Goal: Check status

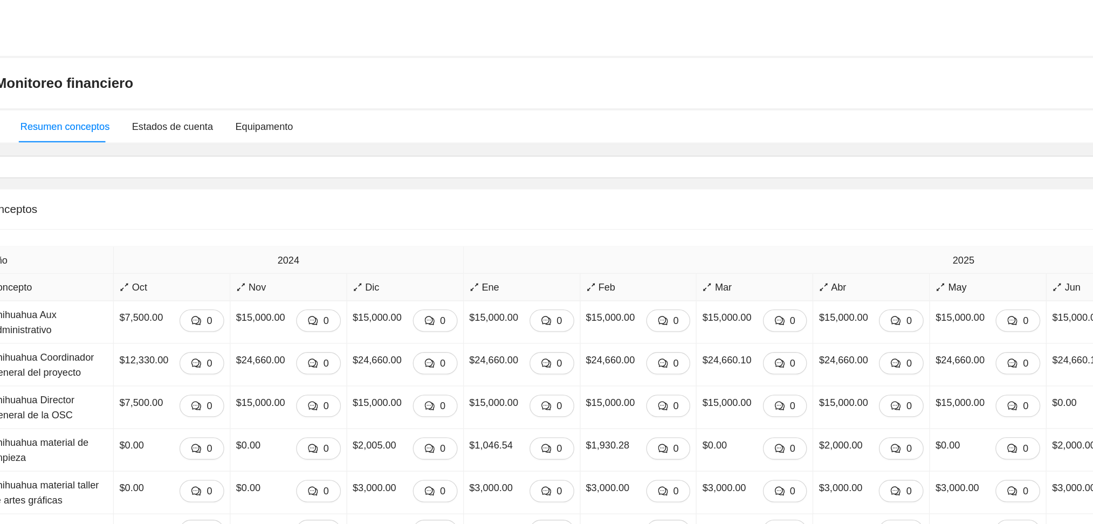
scroll to position [0, 215]
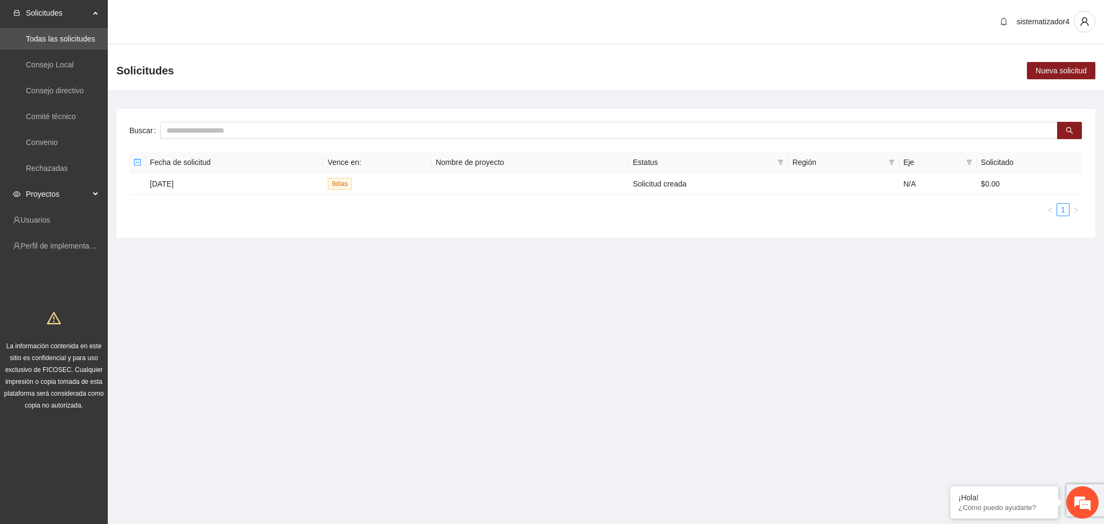
click at [29, 195] on span "Proyectos" at bounding box center [58, 194] width 64 height 22
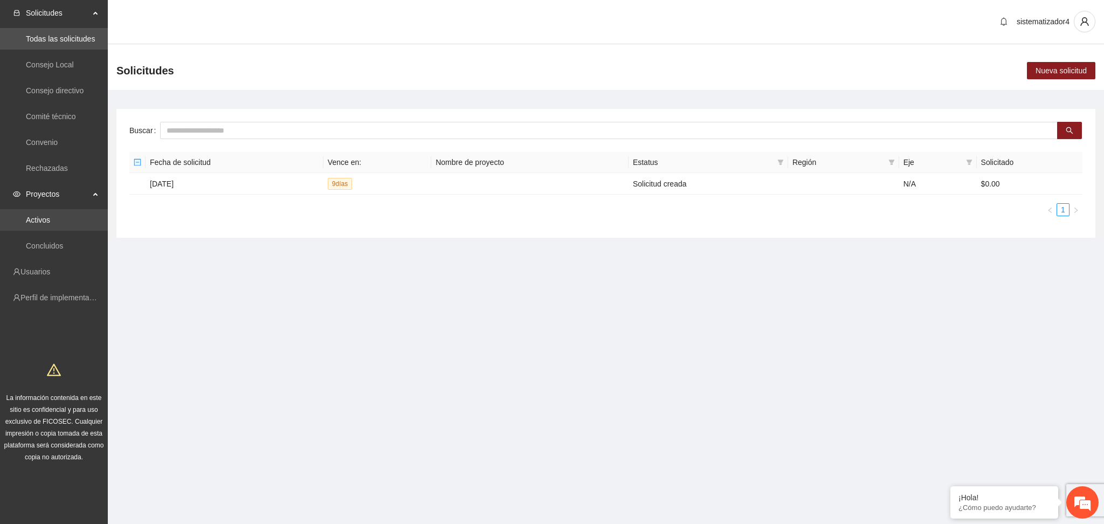
click at [36, 224] on link "Activos" at bounding box center [38, 220] width 24 height 9
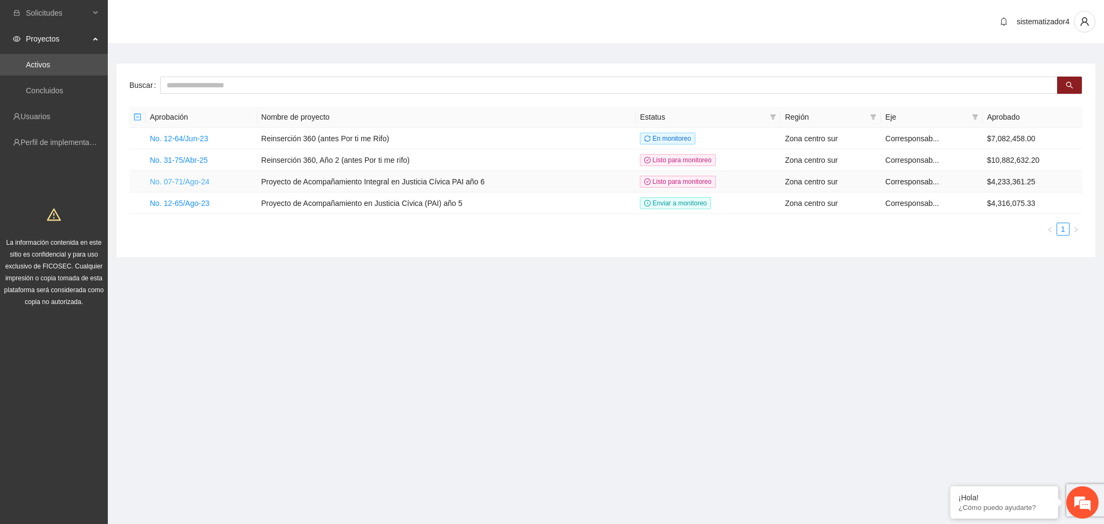
click at [198, 183] on link "No. 07-71/Ago-24" at bounding box center [180, 181] width 60 height 9
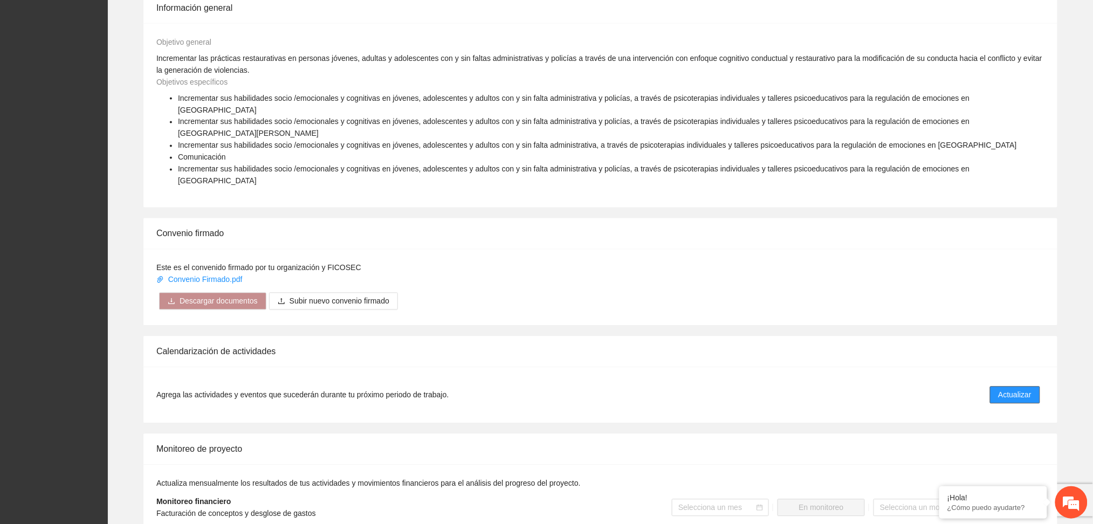
scroll to position [647, 0]
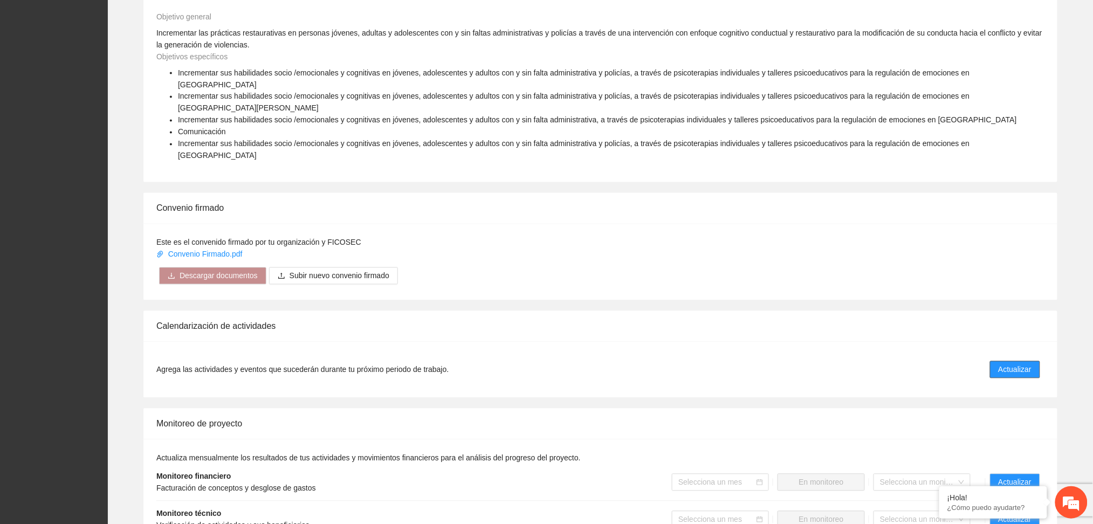
click at [1029, 364] on span "Actualizar" at bounding box center [1014, 370] width 33 height 12
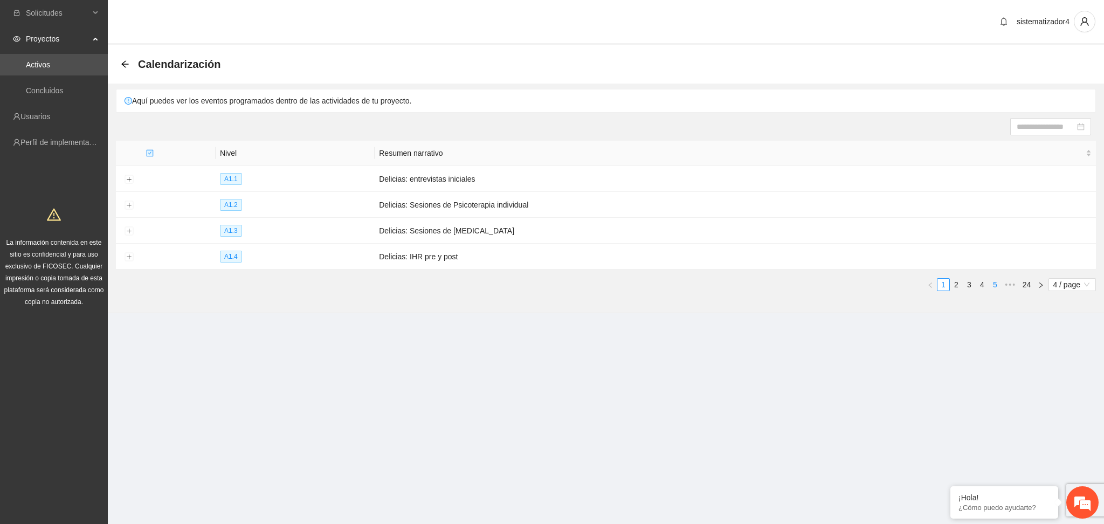
click at [992, 287] on link "5" at bounding box center [995, 285] width 12 height 12
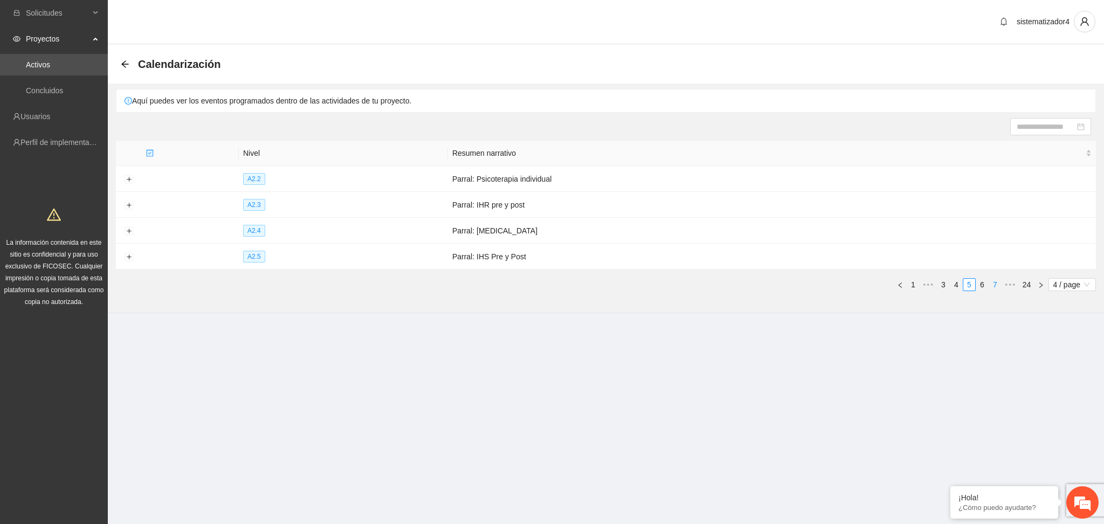
click at [992, 287] on link "7" at bounding box center [995, 285] width 12 height 12
click at [992, 287] on link "9" at bounding box center [995, 285] width 12 height 12
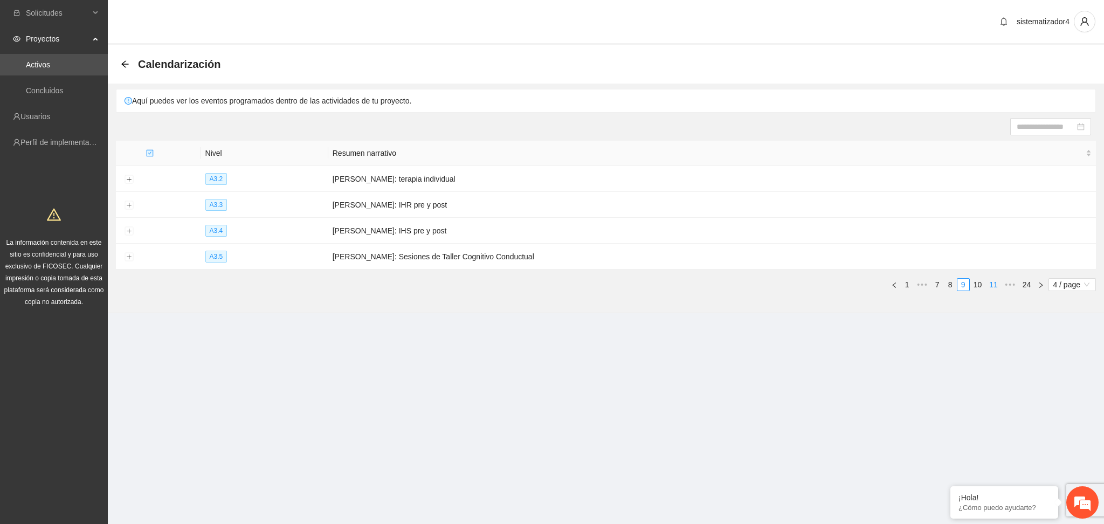
click at [992, 287] on link "11" at bounding box center [993, 285] width 15 height 12
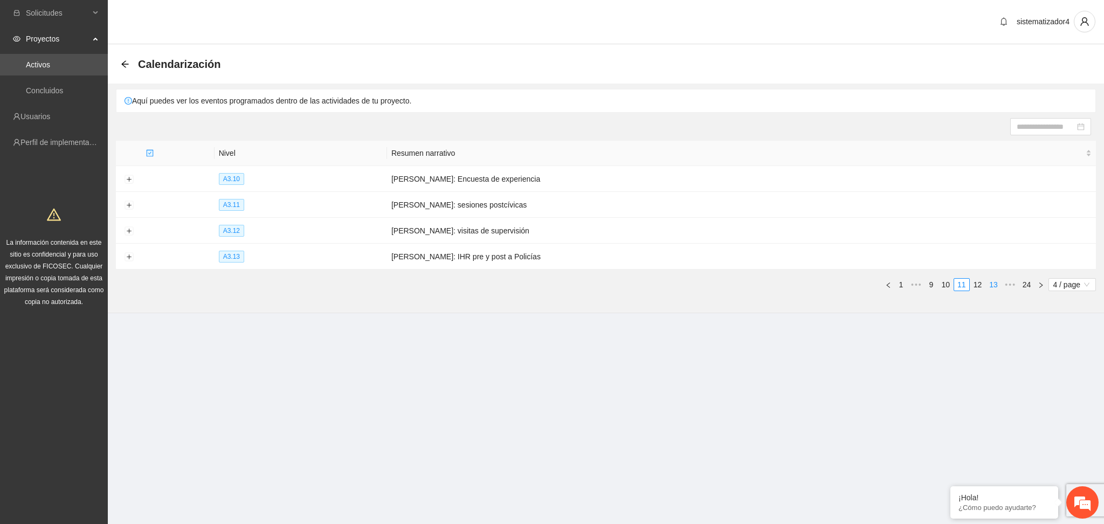
click at [992, 287] on link "13" at bounding box center [993, 285] width 15 height 12
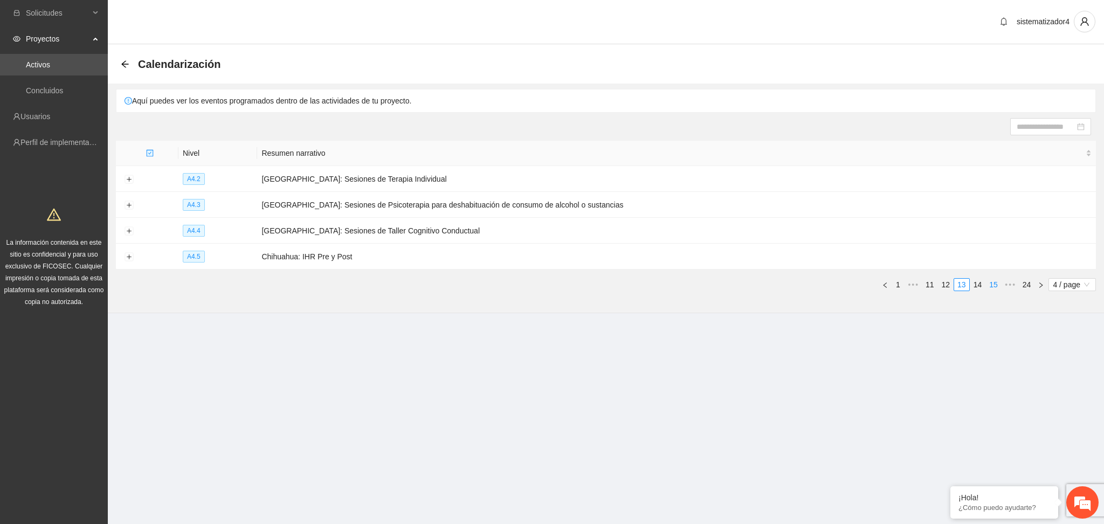
click at [992, 287] on link "15" at bounding box center [993, 285] width 15 height 12
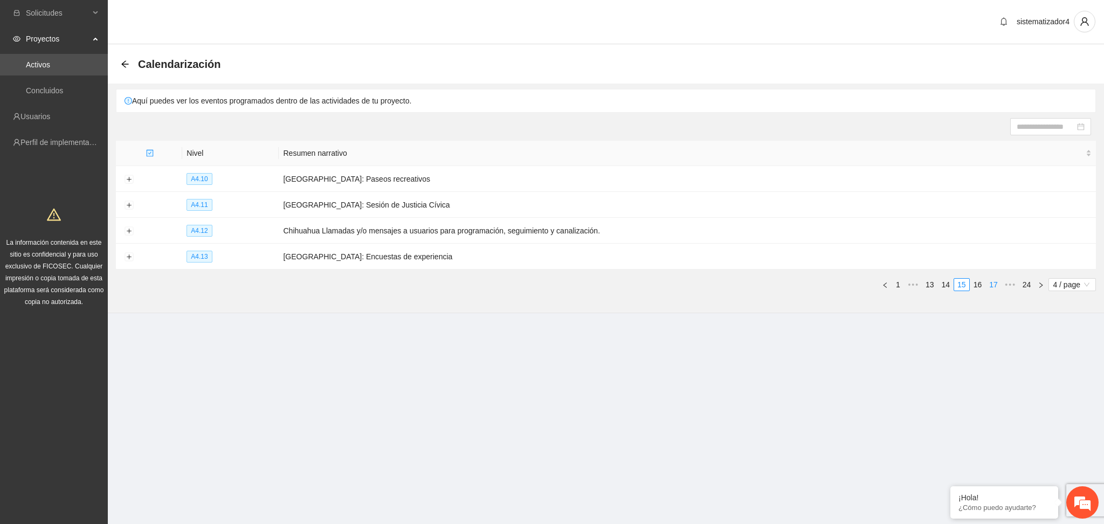
click at [992, 287] on link "17" at bounding box center [993, 285] width 15 height 12
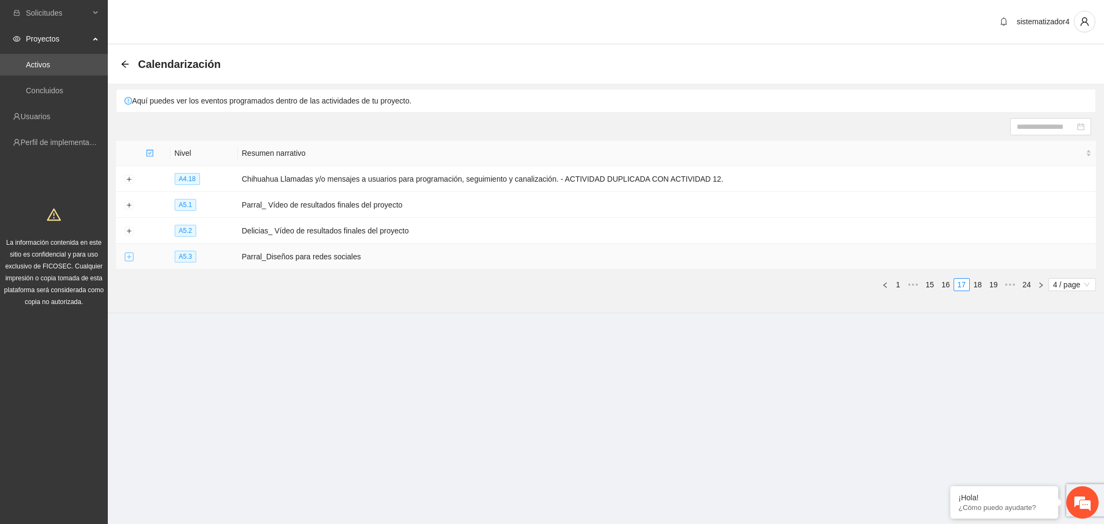
click at [129, 259] on button "Expand row" at bounding box center [129, 257] width 9 height 9
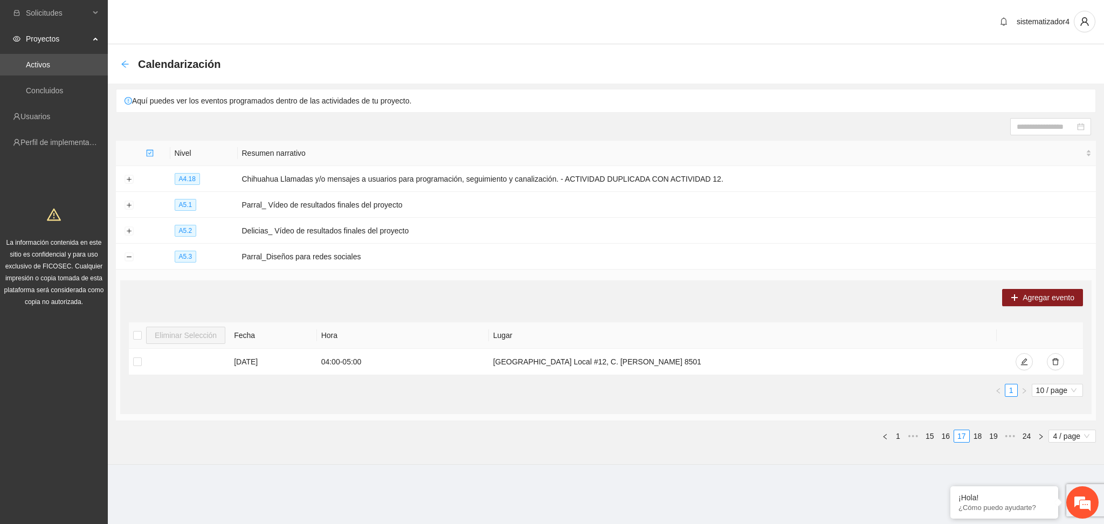
click at [127, 64] on icon "arrow-left" at bounding box center [124, 63] width 7 height 7
click at [123, 62] on icon "arrow-left" at bounding box center [124, 63] width 7 height 7
